Goal: Task Accomplishment & Management: Manage account settings

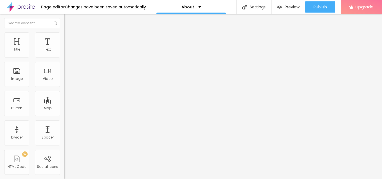
click at [64, 48] on span "Change image" at bounding box center [79, 45] width 30 height 5
click at [64, 113] on div "Facebook" at bounding box center [96, 114] width 64 height 3
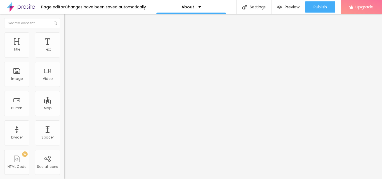
drag, startPoint x: 30, startPoint y: 92, endPoint x: 24, endPoint y: 129, distance: 38.3
paste input "[DOMAIN_NAME][URL]"
type input "[URL][DOMAIN_NAME]"
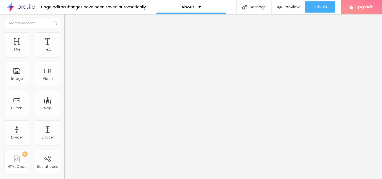
drag, startPoint x: 31, startPoint y: 103, endPoint x: 32, endPoint y: 125, distance: 22.1
paste input "www.instagram.com/godrejplotsvadodara/"
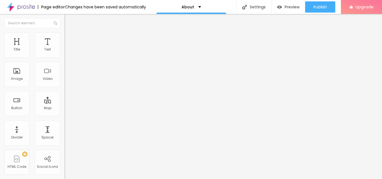
scroll to position [0, 42]
type input "https://www.instagram.com/godrejplotsvadodara/"
drag, startPoint x: 30, startPoint y: 113, endPoint x: 0, endPoint y: 117, distance: 30.4
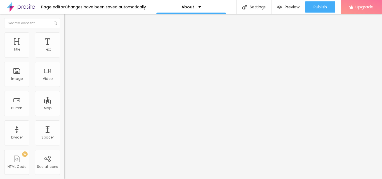
paste input "x.com/godrejvadodara"
type input "https://x.com/godrejvadodara"
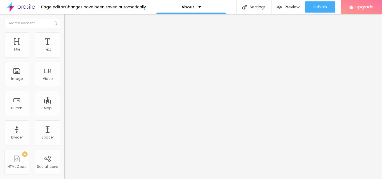
scroll to position [0, 0]
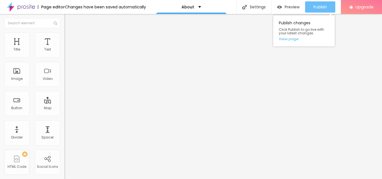
click at [313, 8] on span "Publish" at bounding box center [319, 7] width 13 height 4
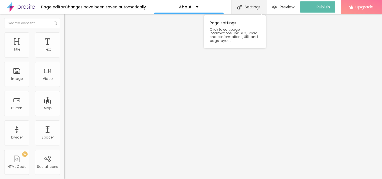
click at [254, 9] on div "Settings" at bounding box center [248, 7] width 35 height 14
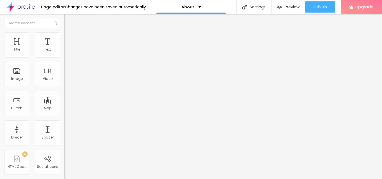
drag, startPoint x: 221, startPoint y: 111, endPoint x: 90, endPoint y: 119, distance: 130.8
paste input "text"
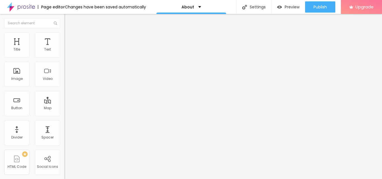
paste input "Vadodara Gujarat"
type input "Godrej Heritage Estate, Plots, Vadodara Gujarat"
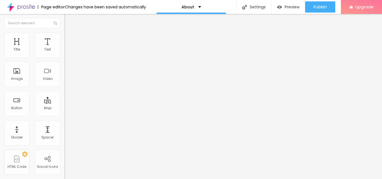
drag, startPoint x: 228, startPoint y: 83, endPoint x: 125, endPoint y: 81, distance: 102.9
paste textarea "Godrej Heritage Estate is a premium residential plotted development located in …"
type textarea "Godrej Heritage Estate is a premium residential plotted development located in …"
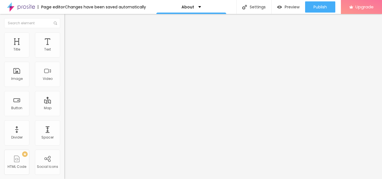
paste textarea "Godrej Heritage Estate, Godrej Plots Vadodara, Godrej Properties Vadodara, Godr…"
type textarea "Godrej Heritage Estate, Godrej Plots Vadodara, Godrej Properties Vadodara, Godr…"
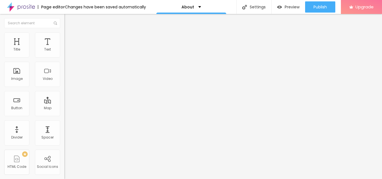
drag, startPoint x: 245, startPoint y: 89, endPoint x: 115, endPoint y: 90, distance: 129.7
drag, startPoint x: 209, startPoint y: 127, endPoint x: 110, endPoint y: 127, distance: 99.5
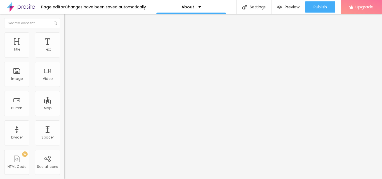
paste input "Godrej Heritage Estate, Plots, Vadodara Gujarat"
type input "Godrej Heritage Estate, Plots, Vadodara Gujarat"
drag, startPoint x: 141, startPoint y: 113, endPoint x: 156, endPoint y: 137, distance: 28.5
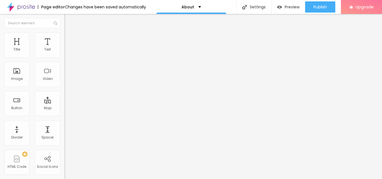
drag, startPoint x: 172, startPoint y: 126, endPoint x: 105, endPoint y: 129, distance: 67.2
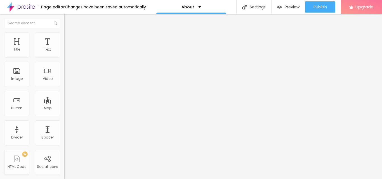
paste textarea "Godrej Heritage Estate is a premium residential plotted development located in …"
type textarea "Godrej Heritage Estate is a premium residential plotted development located in …"
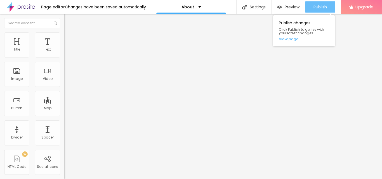
click at [323, 8] on span "Publish" at bounding box center [319, 7] width 13 height 4
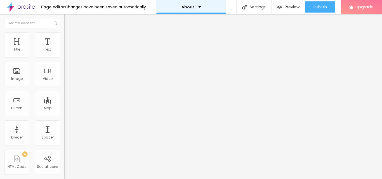
click at [196, 7] on div "About" at bounding box center [191, 7] width 20 height 4
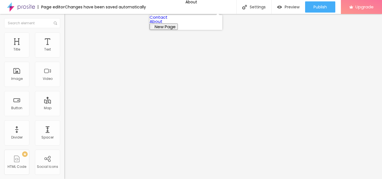
click at [163, 19] on link "Contact" at bounding box center [159, 17] width 18 height 6
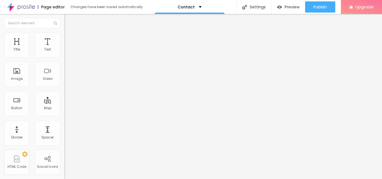
scroll to position [0, 0]
drag, startPoint x: 37, startPoint y: 63, endPoint x: 0, endPoint y: 69, distance: 37.4
click at [64, 69] on div "Address [GEOGRAPHIC_DATA] Align 15 Zoom" at bounding box center [96, 100] width 64 height 112
paste input "[GEOGRAPHIC_DATA] [GEOGRAPHIC_DATA] Near by [GEOGRAPHIC_DATA]"
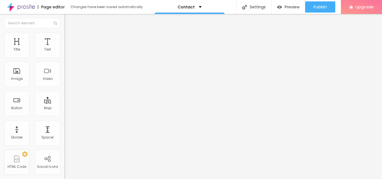
scroll to position [0, 23]
type input "[GEOGRAPHIC_DATA] [GEOGRAPHIC_DATA] Near by [GEOGRAPHIC_DATA]"
click at [68, 22] on img "button" at bounding box center [70, 20] width 4 height 4
click at [64, 105] on img at bounding box center [96, 137] width 64 height 64
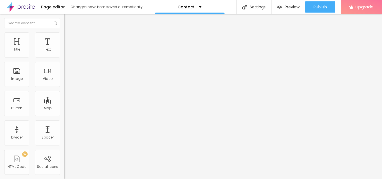
click at [64, 53] on input "text" at bounding box center [97, 50] width 67 height 6
paste input "9958125633"
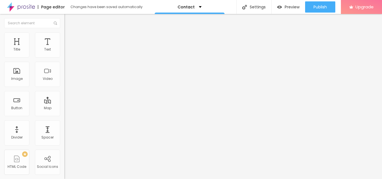
type input "9958125633"
drag, startPoint x: 30, startPoint y: 76, endPoint x: 4, endPoint y: 79, distance: 25.4
click at [64, 173] on input "Conversar no WhatsApp" at bounding box center [97, 176] width 67 height 6
paste input "9958125633"
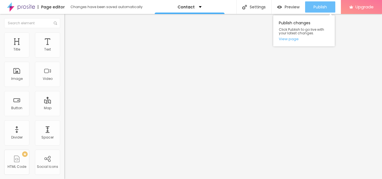
type input "[PHONE_NUMBER] WhatsApp"
click at [323, 6] on span "Publish" at bounding box center [319, 7] width 13 height 4
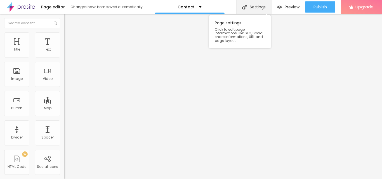
click at [257, 7] on div "Settings" at bounding box center [253, 7] width 35 height 14
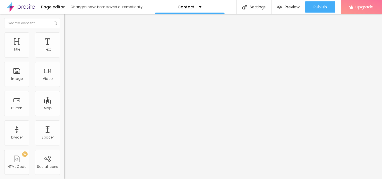
drag, startPoint x: 237, startPoint y: 110, endPoint x: 75, endPoint y: 117, distance: 161.4
paste input "odrej Heritage Estate [GEOGRAPHIC_DATA]"
paste input "Price"
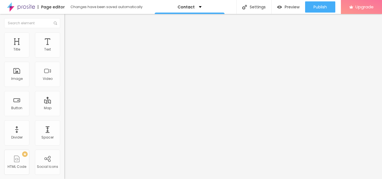
paste input "[PHONE_NUMBER]"
type input "Godrej Heritage Estate [GEOGRAPHIC_DATA], Price [PHONE_NUMBER]"
drag, startPoint x: 217, startPoint y: 81, endPoint x: 86, endPoint y: 83, distance: 131.1
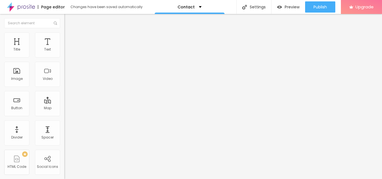
paste textarea "[GEOGRAPHIC_DATA] is a premium residential plotted development located in [GEOG…"
type textarea "[GEOGRAPHIC_DATA] is a premium residential plotted development located in [GEOG…"
paste textarea "[GEOGRAPHIC_DATA], [GEOGRAPHIC_DATA] [GEOGRAPHIC_DATA], [GEOGRAPHIC_DATA] Price…"
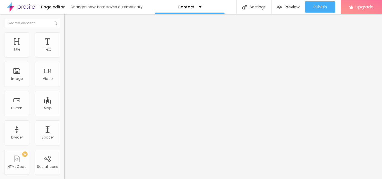
type textarea "[GEOGRAPHIC_DATA], [GEOGRAPHIC_DATA] [GEOGRAPHIC_DATA], [GEOGRAPHIC_DATA] Price…"
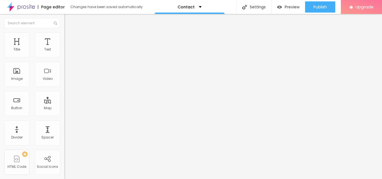
drag, startPoint x: 259, startPoint y: 59, endPoint x: 127, endPoint y: 65, distance: 131.3
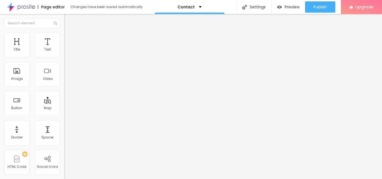
drag, startPoint x: 240, startPoint y: 91, endPoint x: 66, endPoint y: 96, distance: 173.4
paste input "odrej [GEOGRAPHIC_DATA] [GEOGRAPHIC_DATA], Price [PHONE_NUMBER]"
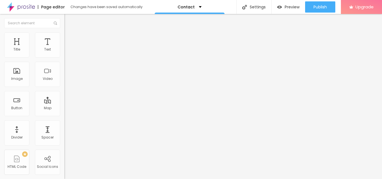
type input "Godrej Heritage Estate [GEOGRAPHIC_DATA], Price [PHONE_NUMBER]"
drag, startPoint x: 139, startPoint y: 79, endPoint x: 230, endPoint y: 98, distance: 92.5
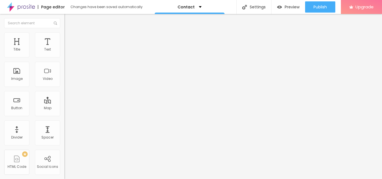
drag, startPoint x: 216, startPoint y: 126, endPoint x: 123, endPoint y: 132, distance: 92.5
paste textarea "[GEOGRAPHIC_DATA] is a premium residential plotted development located in [GEOG…"
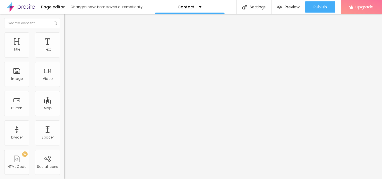
scroll to position [6, 0]
type textarea "[GEOGRAPHIC_DATA] is a premium residential plotted development located in [GEOG…"
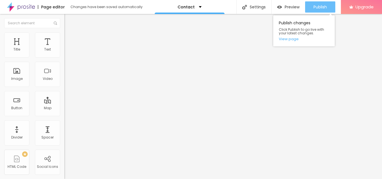
click at [324, 7] on span "Publish" at bounding box center [319, 7] width 13 height 4
